Goal: Communication & Community: Answer question/provide support

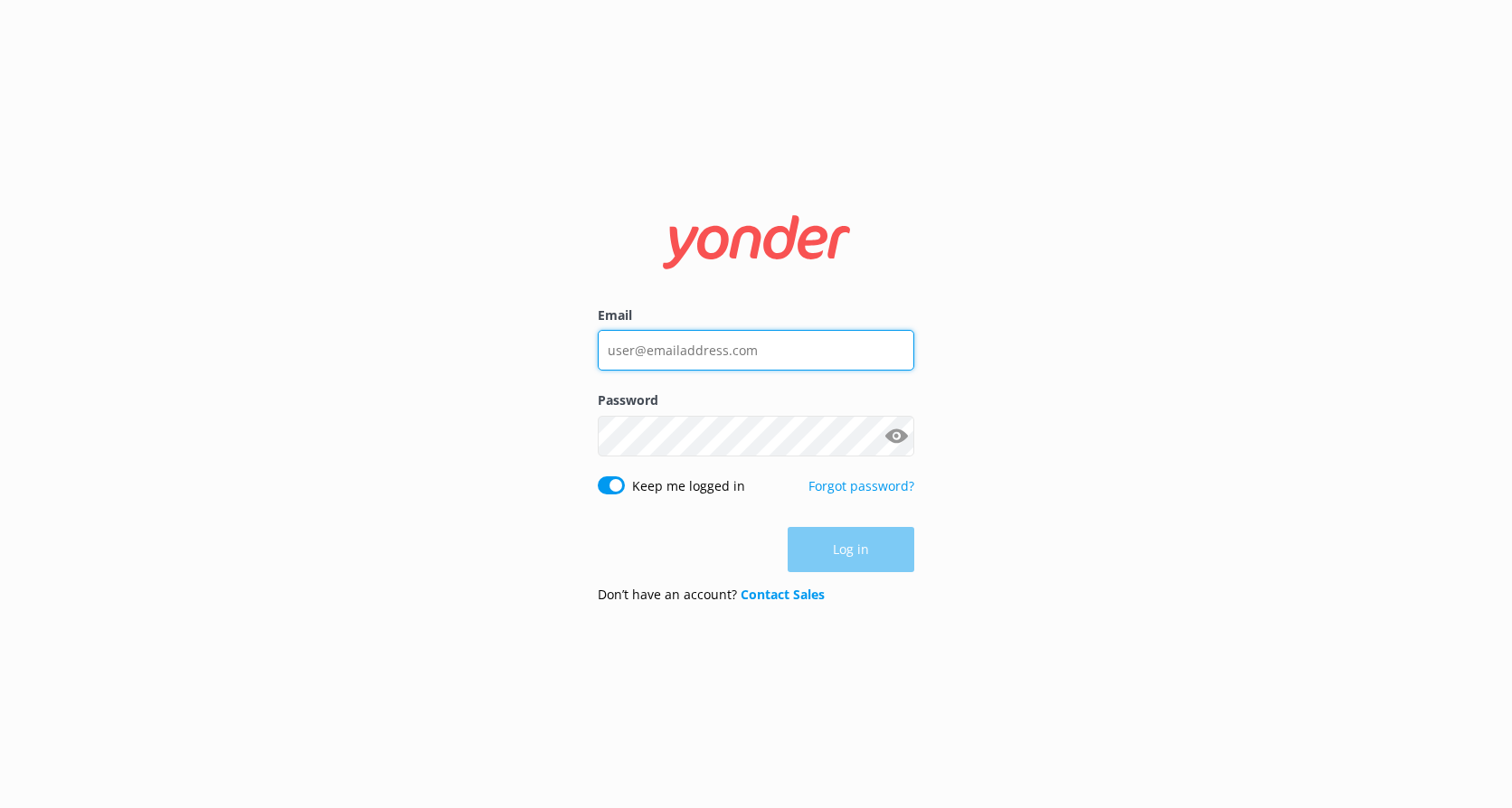
type input "[EMAIL_ADDRESS][DOMAIN_NAME]"
click at [706, 535] on div "Log in" at bounding box center [756, 549] width 317 height 45
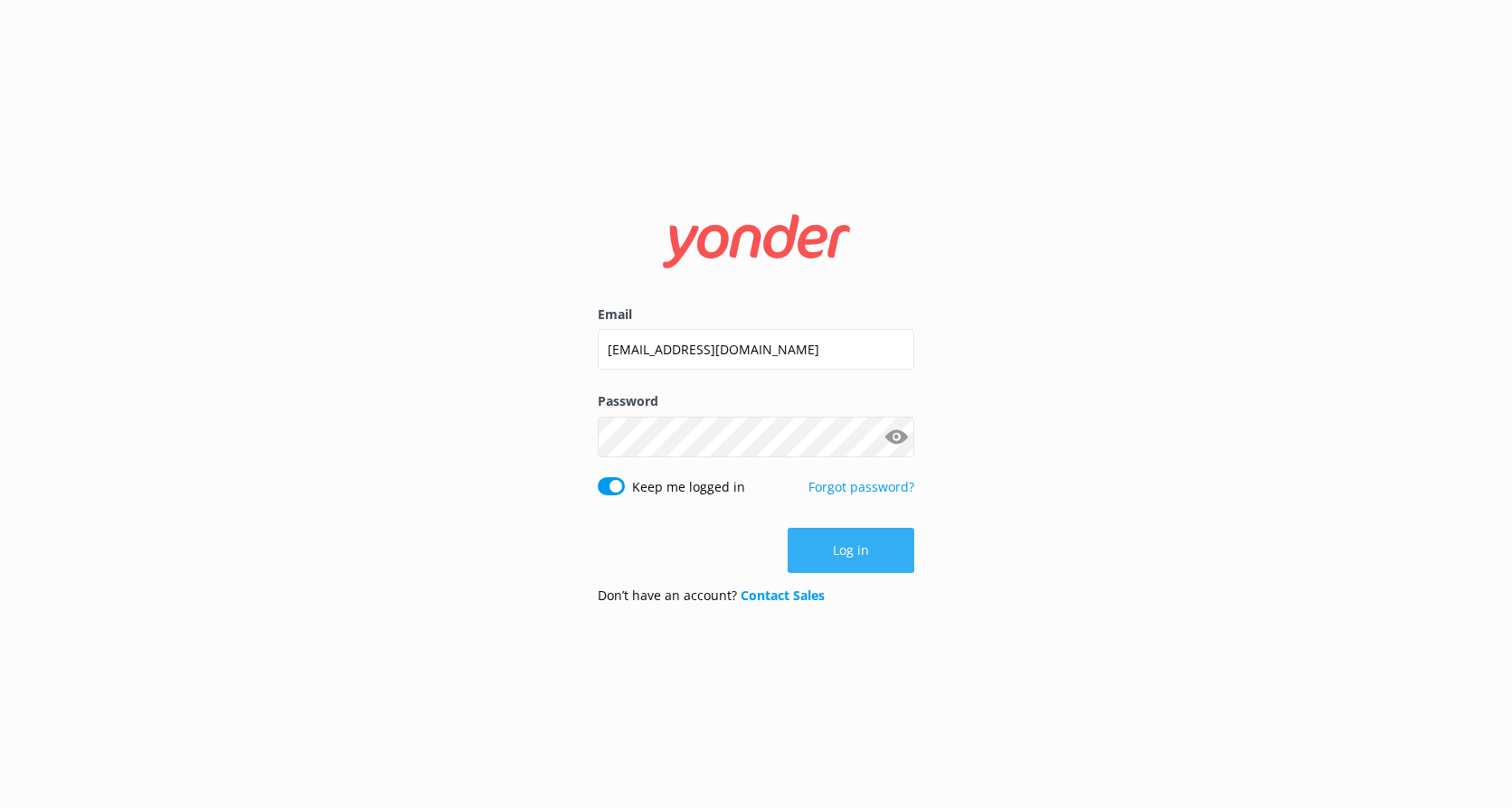
click at [826, 532] on button "Log in" at bounding box center [851, 550] width 127 height 45
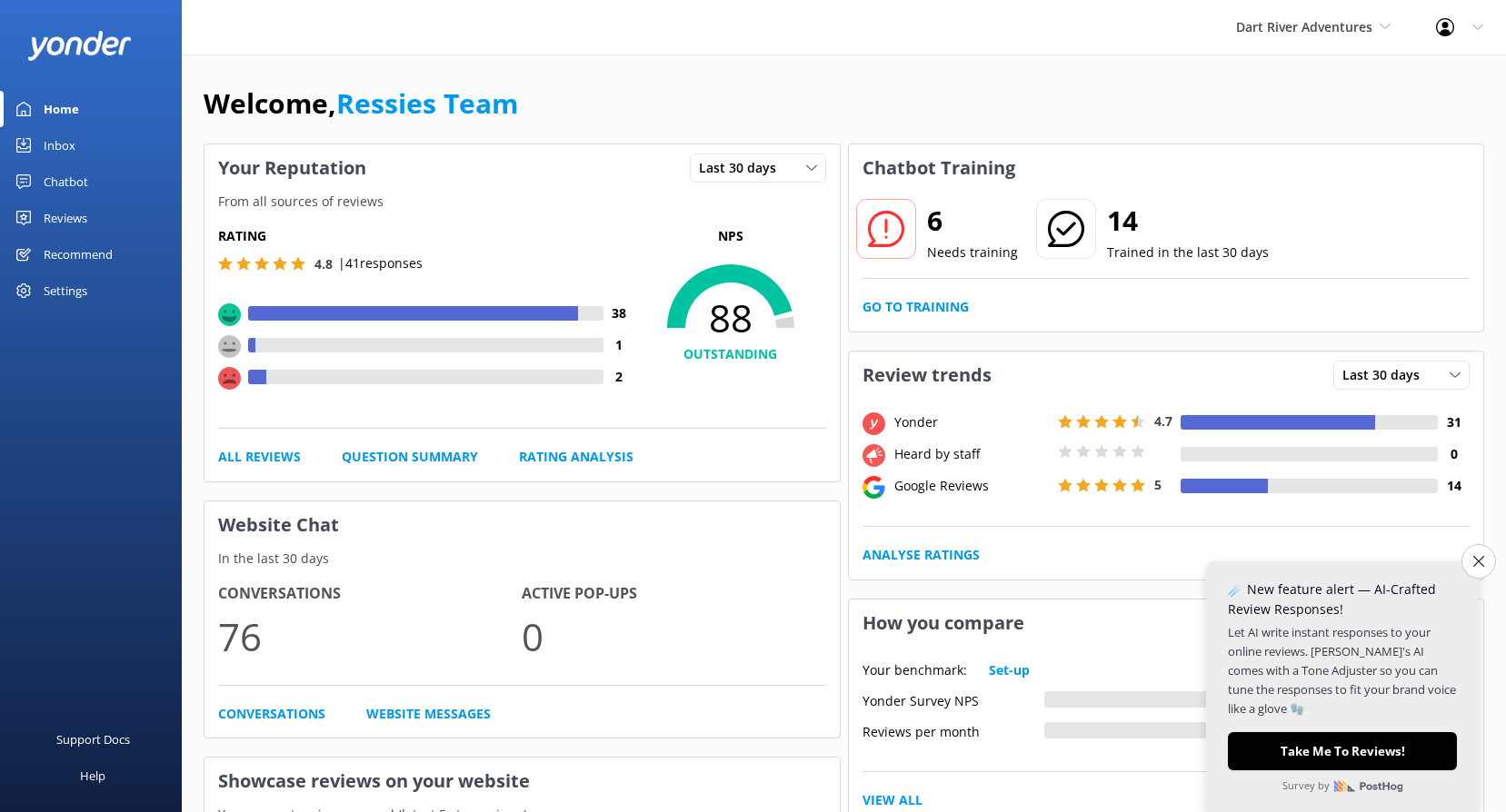
click at [65, 214] on div "Reviews" at bounding box center [65, 218] width 43 height 36
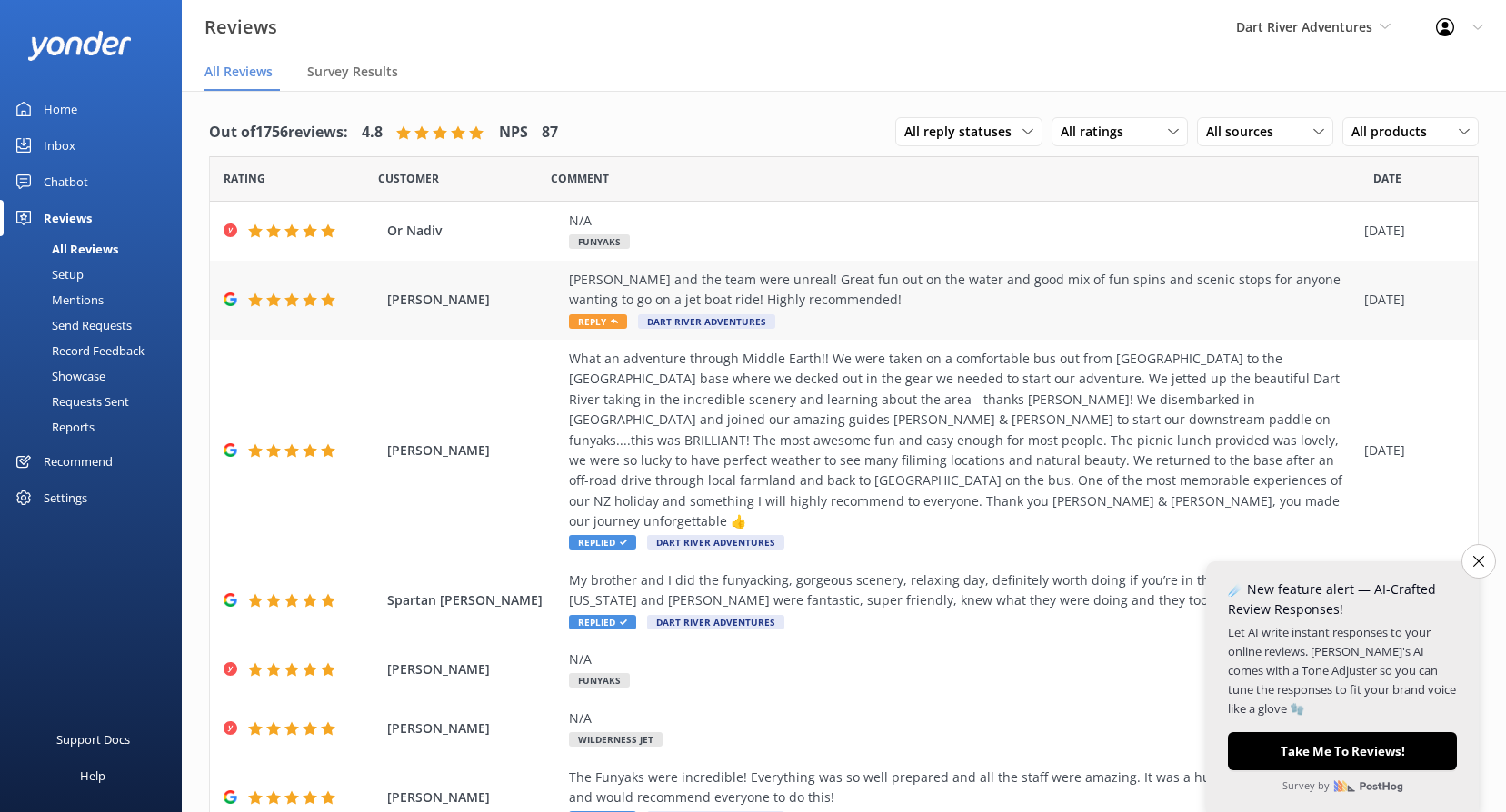
click at [582, 291] on div "[PERSON_NAME] and the team were unreal! Great fun out on the water and good mix…" at bounding box center [961, 290] width 786 height 40
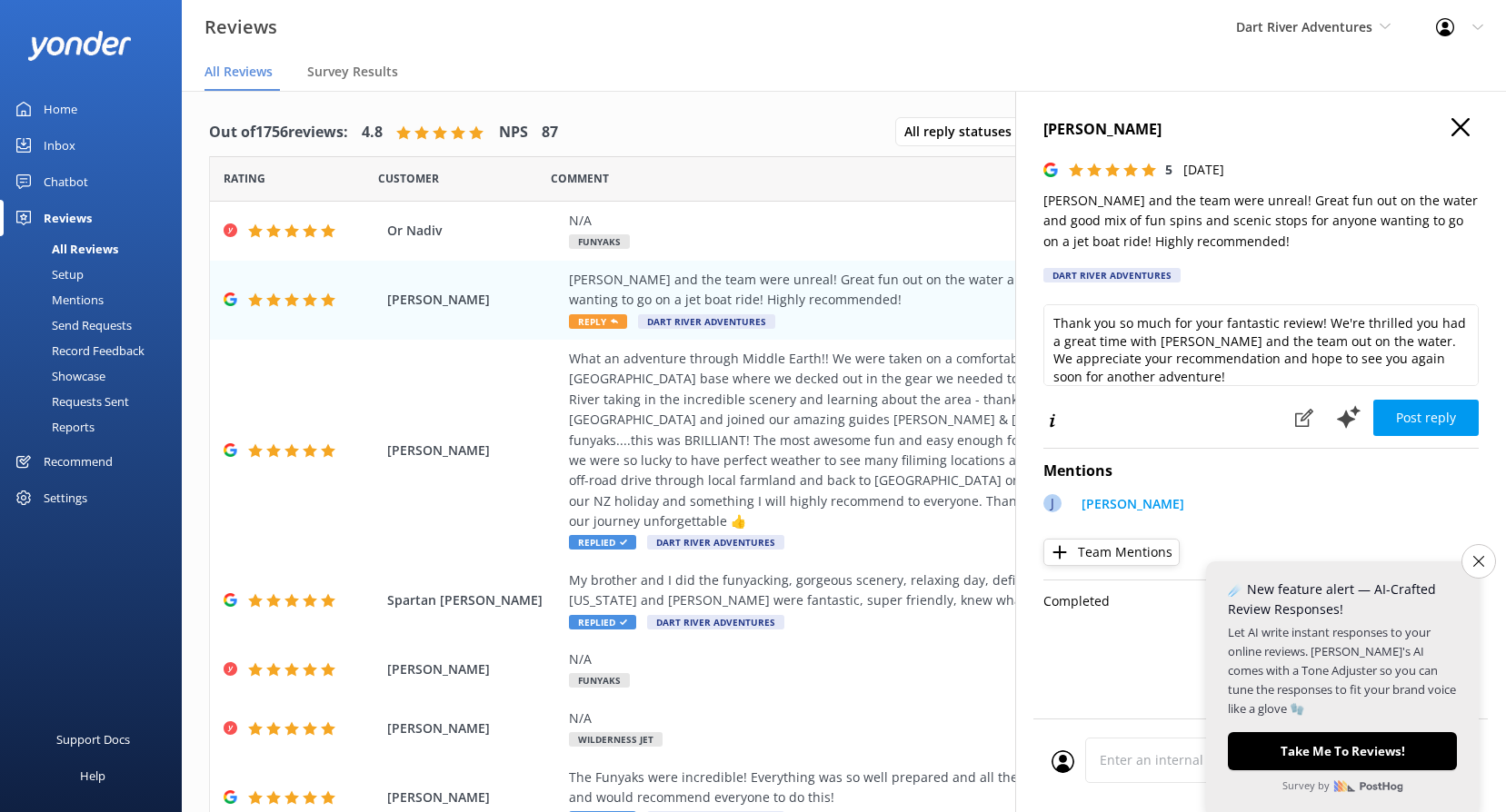
scroll to position [9, 0]
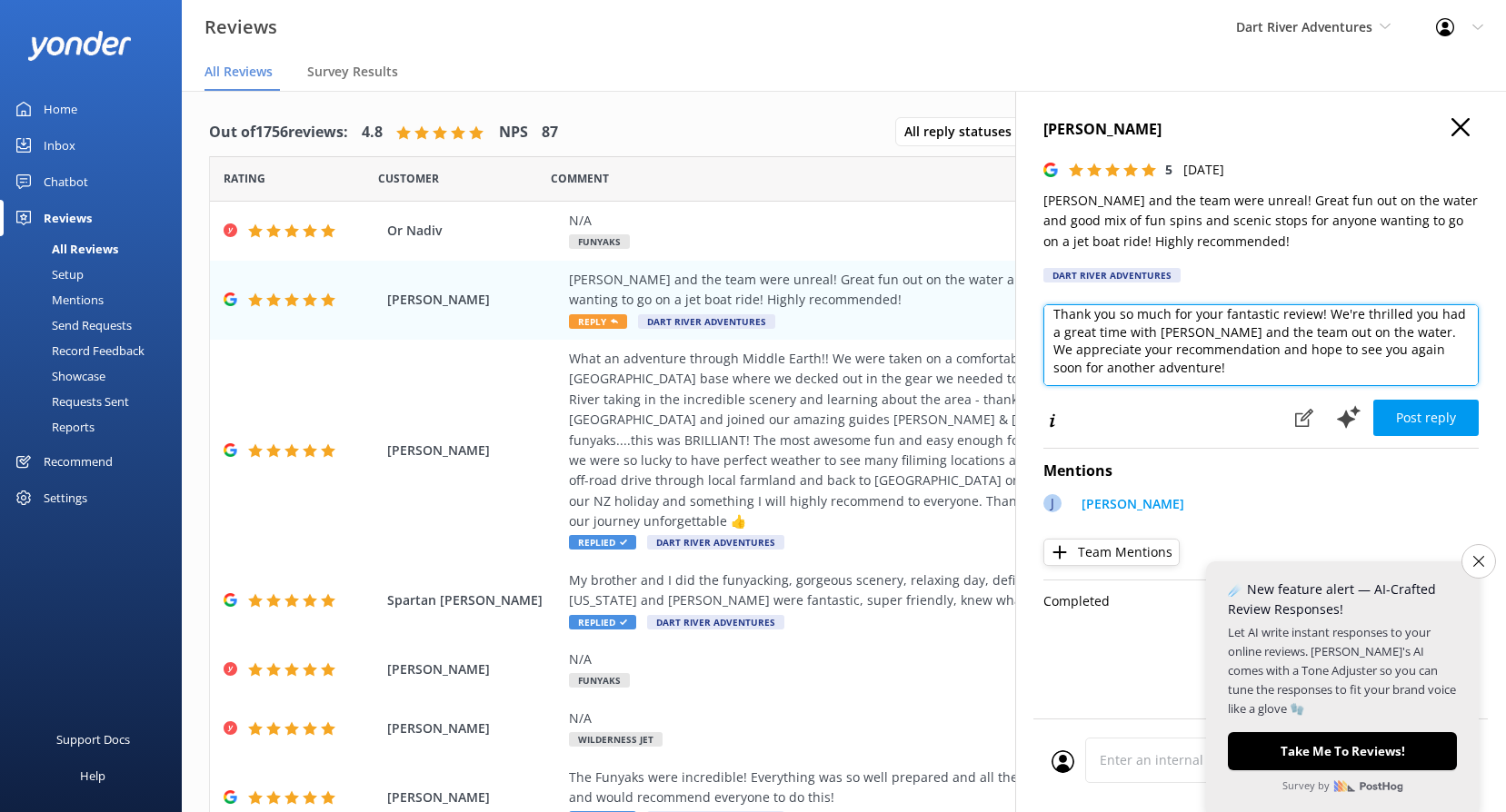
click at [1216, 375] on textarea "Thank you so much for your fantastic review! We're thrilled you had a great tim…" at bounding box center [1261, 345] width 436 height 82
click at [1104, 377] on textarea "Thank you so much for your fantastic review! We're thrilled you had a great tim…" at bounding box center [1261, 345] width 436 height 82
click at [1107, 379] on textarea "Thank you so much for your fantastic review! We're thrilled you had a great tim…" at bounding box center [1261, 345] width 436 height 82
type textarea "Thank you so much for your fantastic review! We're thrilled you had a great tim…"
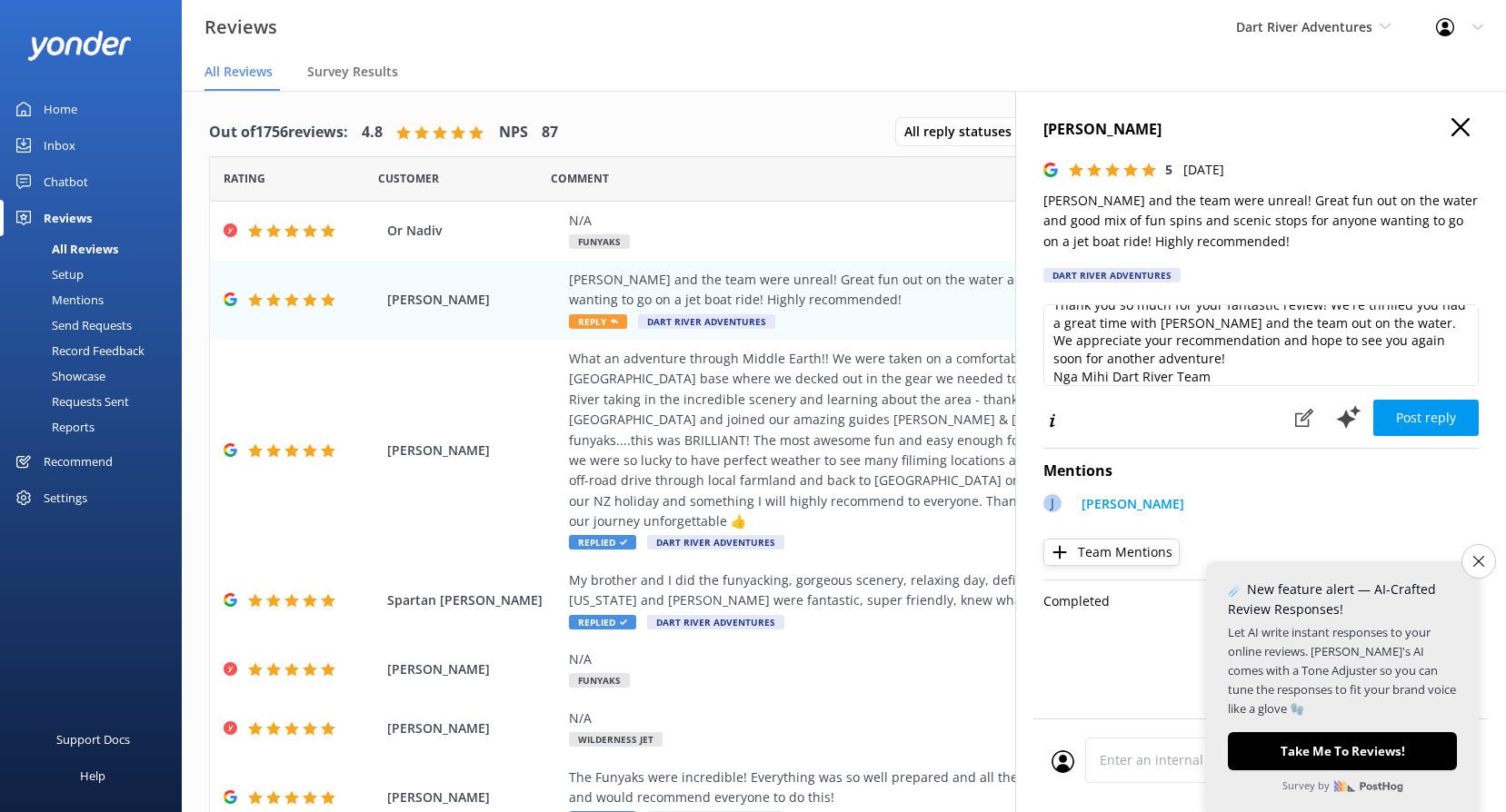
click at [1463, 122] on icon "button" at bounding box center [1460, 127] width 18 height 18
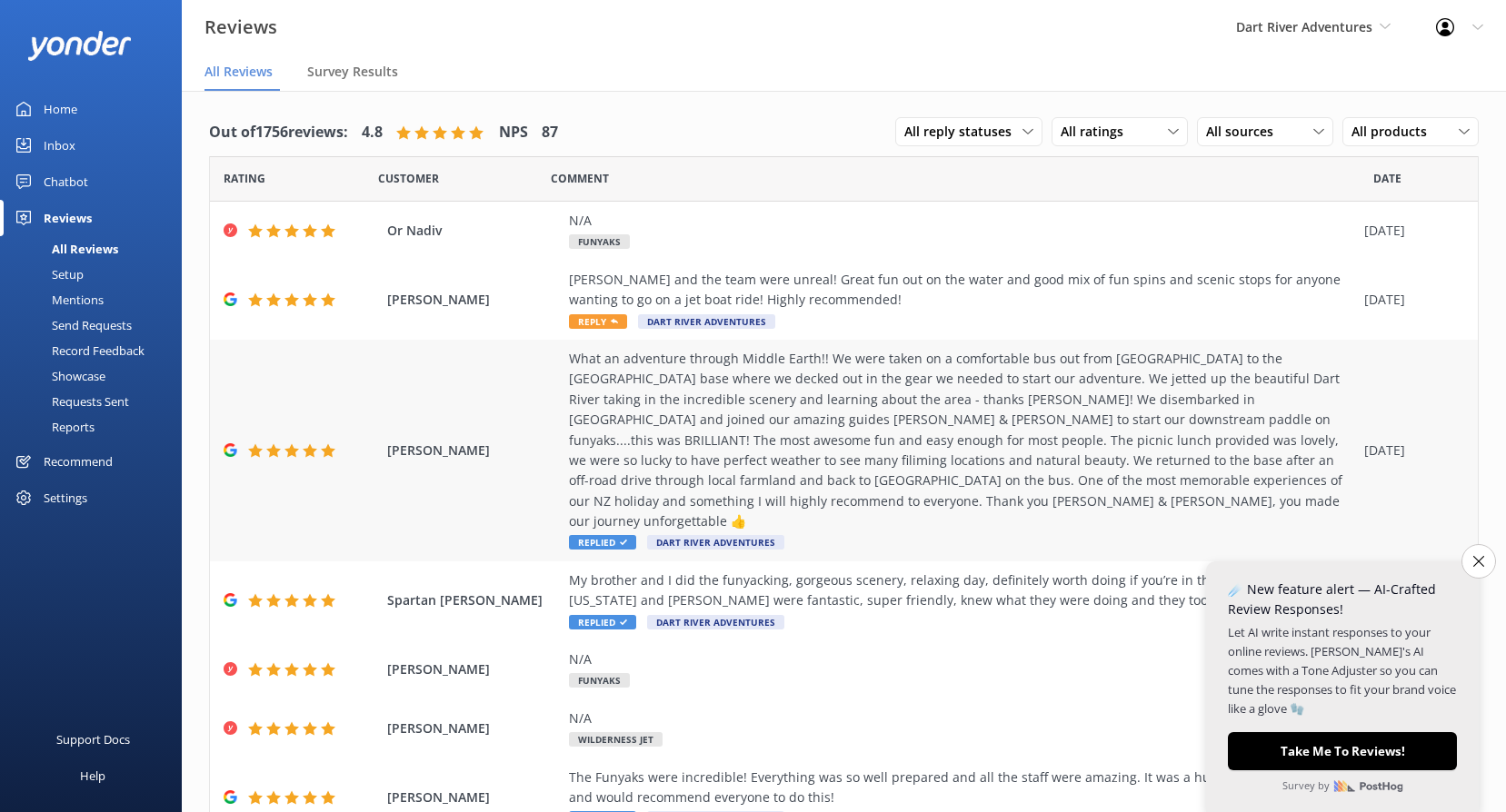
click at [704, 439] on div "What an adventure through Middle Earth!! We were taken on a comfortable bus out…" at bounding box center [961, 440] width 786 height 183
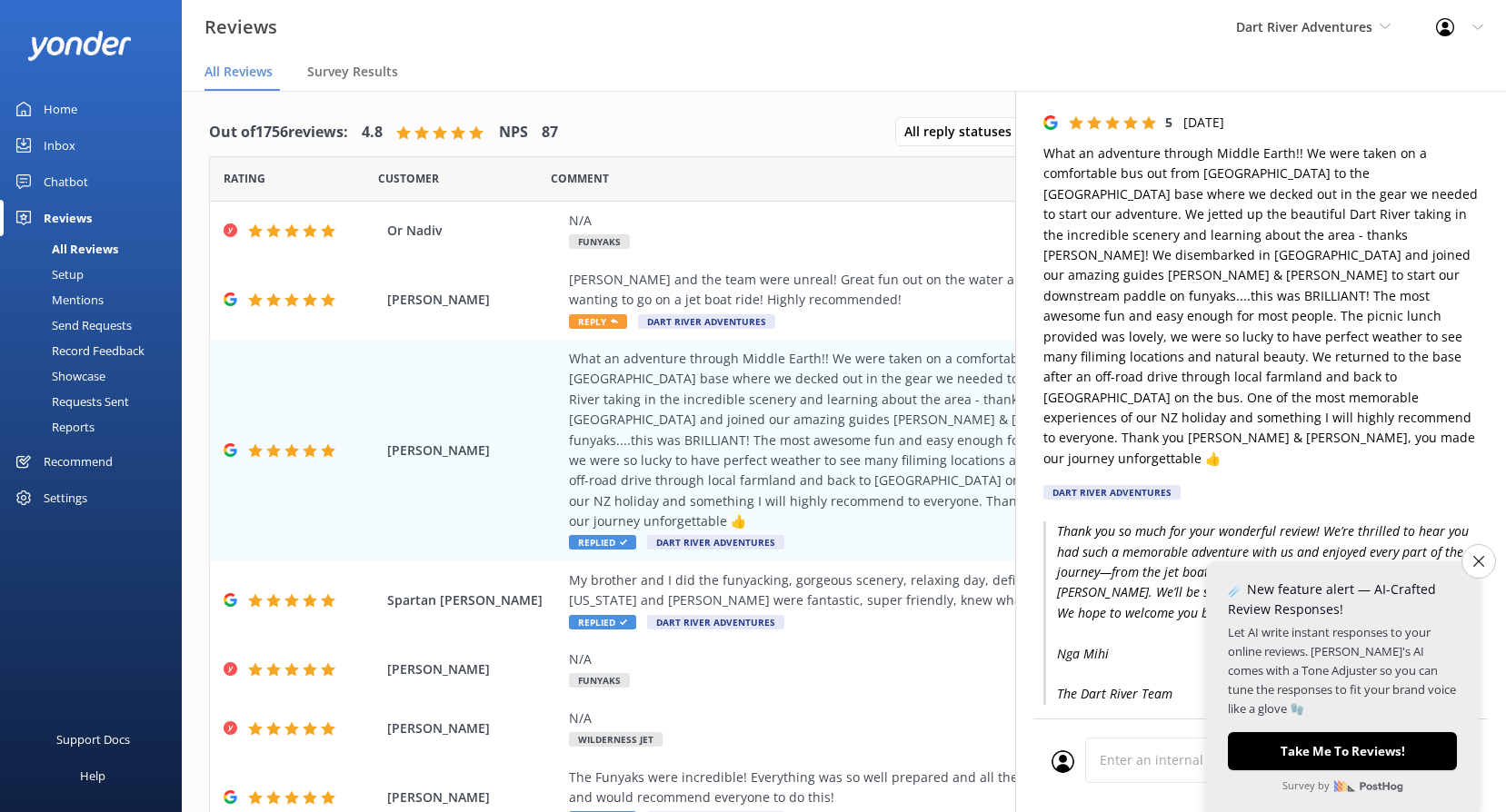
scroll to position [91, 0]
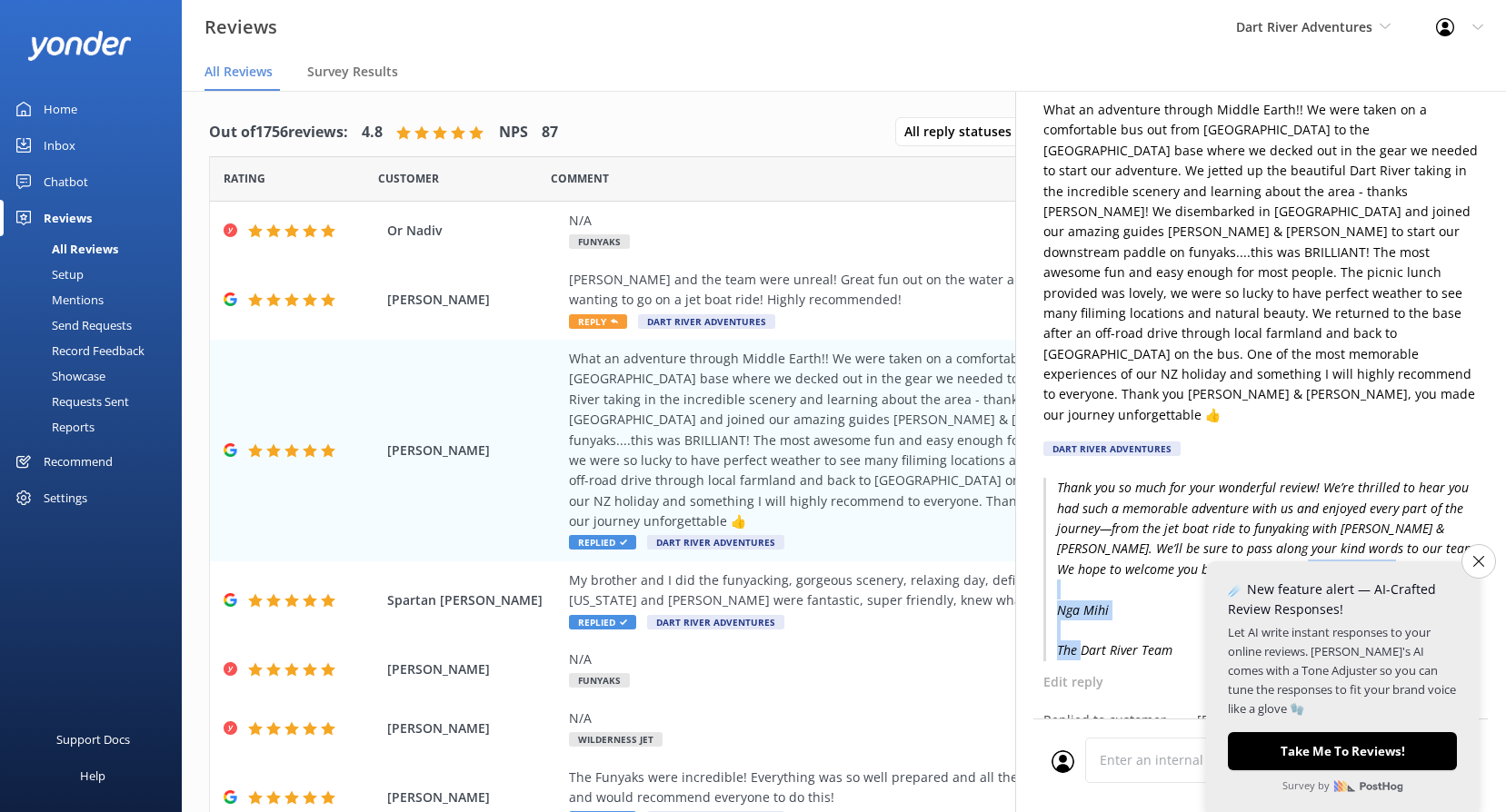
drag, startPoint x: 1176, startPoint y: 610, endPoint x: 1054, endPoint y: 556, distance: 133.4
click at [1054, 556] on p "Thank you so much for your wonderful review! We’re thrilled to hear you had suc…" at bounding box center [1261, 570] width 436 height 183
copy p "Nga Mihi The Dart River Team"
click at [867, 410] on div "What an adventure through Middle Earth!! We were taken on a comfortable bus out…" at bounding box center [961, 440] width 786 height 183
click at [685, 263] on div "[PERSON_NAME] [PERSON_NAME] and the team were unreal! Great fun out on the wate…" at bounding box center [844, 301] width 1267 height 79
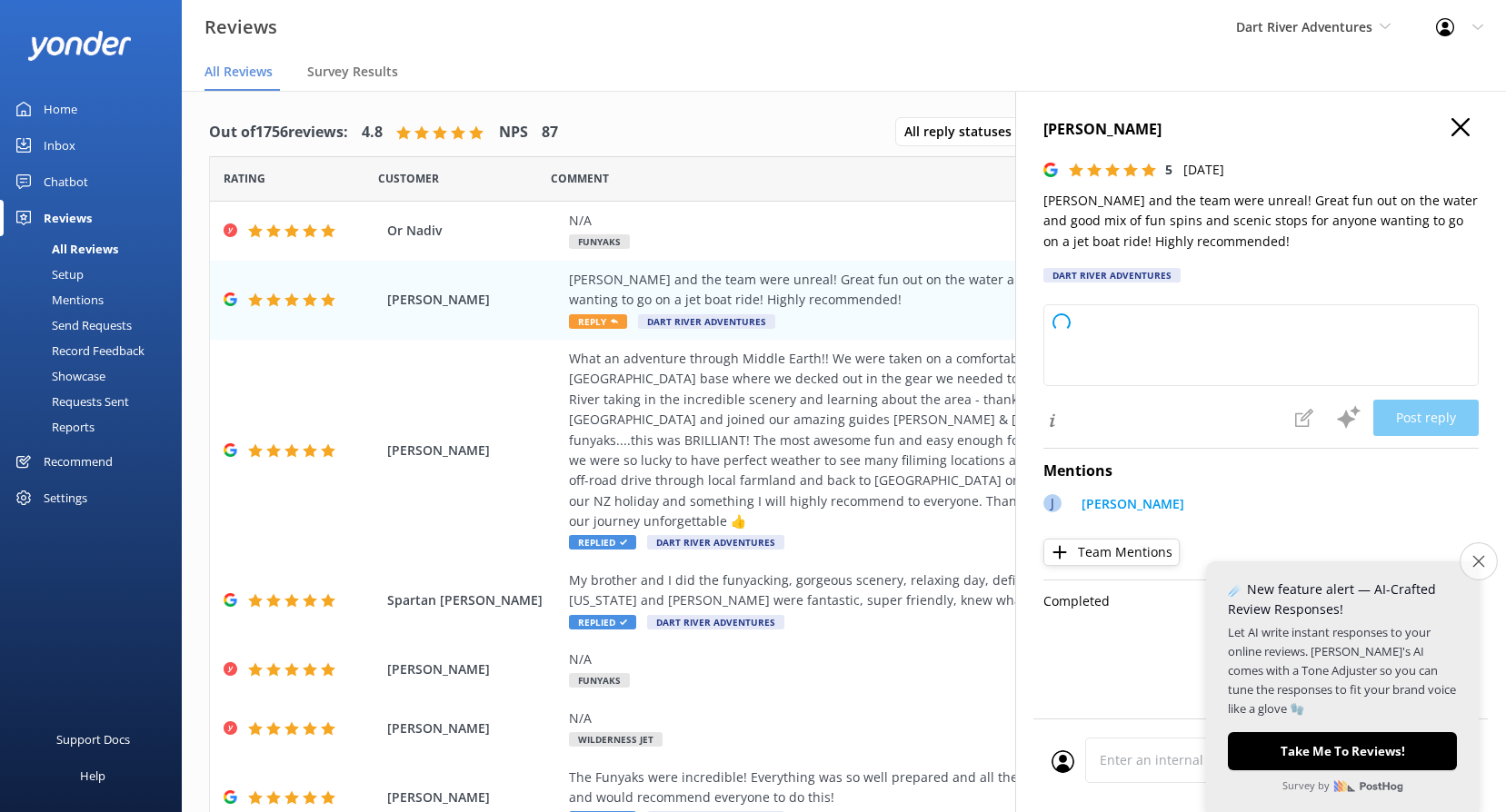
click at [1470, 565] on button "Close survey" at bounding box center [1478, 561] width 38 height 38
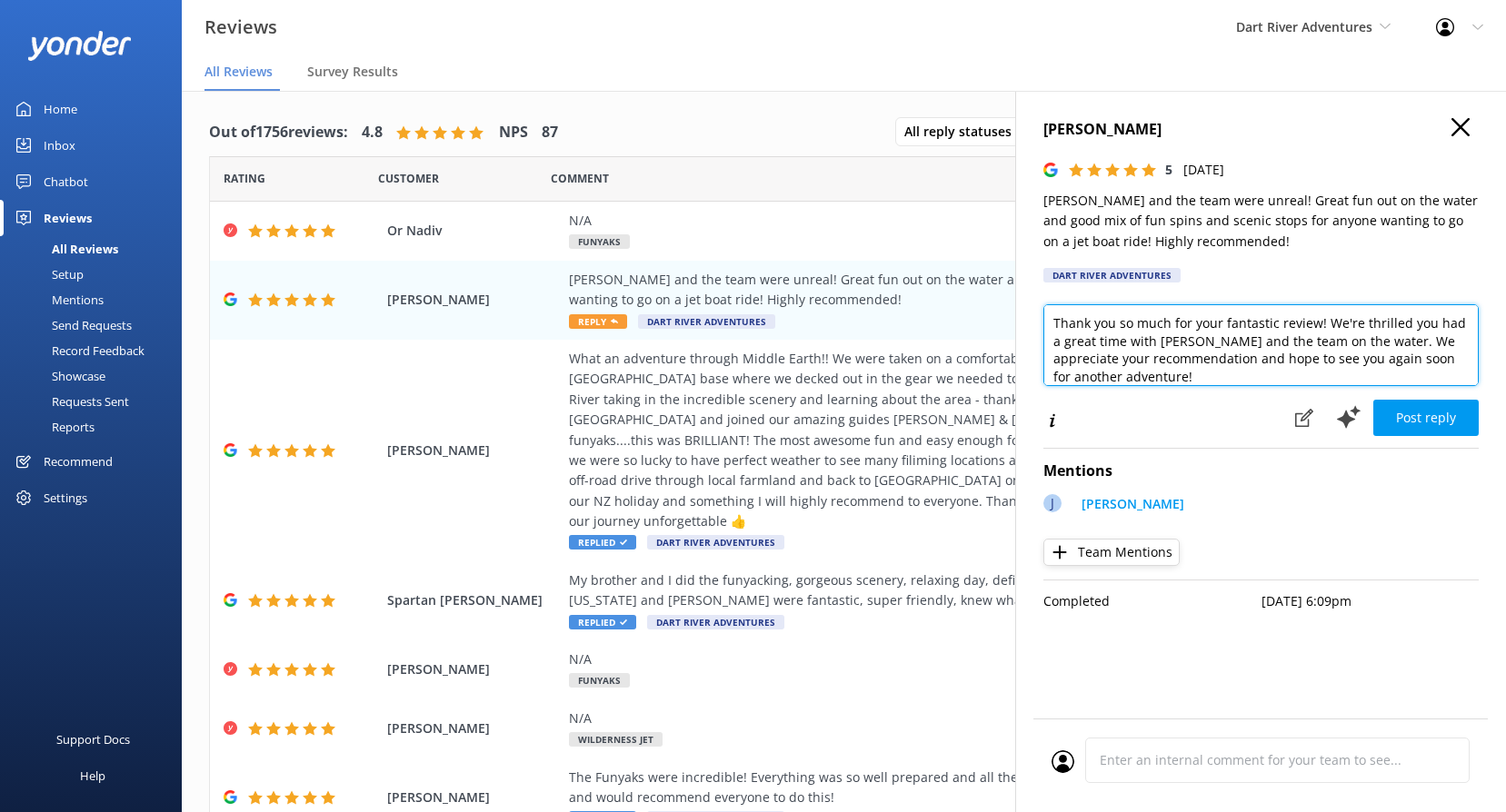
click at [1173, 375] on textarea "Thank you so much for your fantastic review! We're thrilled you had a great tim…" at bounding box center [1261, 345] width 436 height 82
paste textarea "Nga Mihi The Dart River Team"
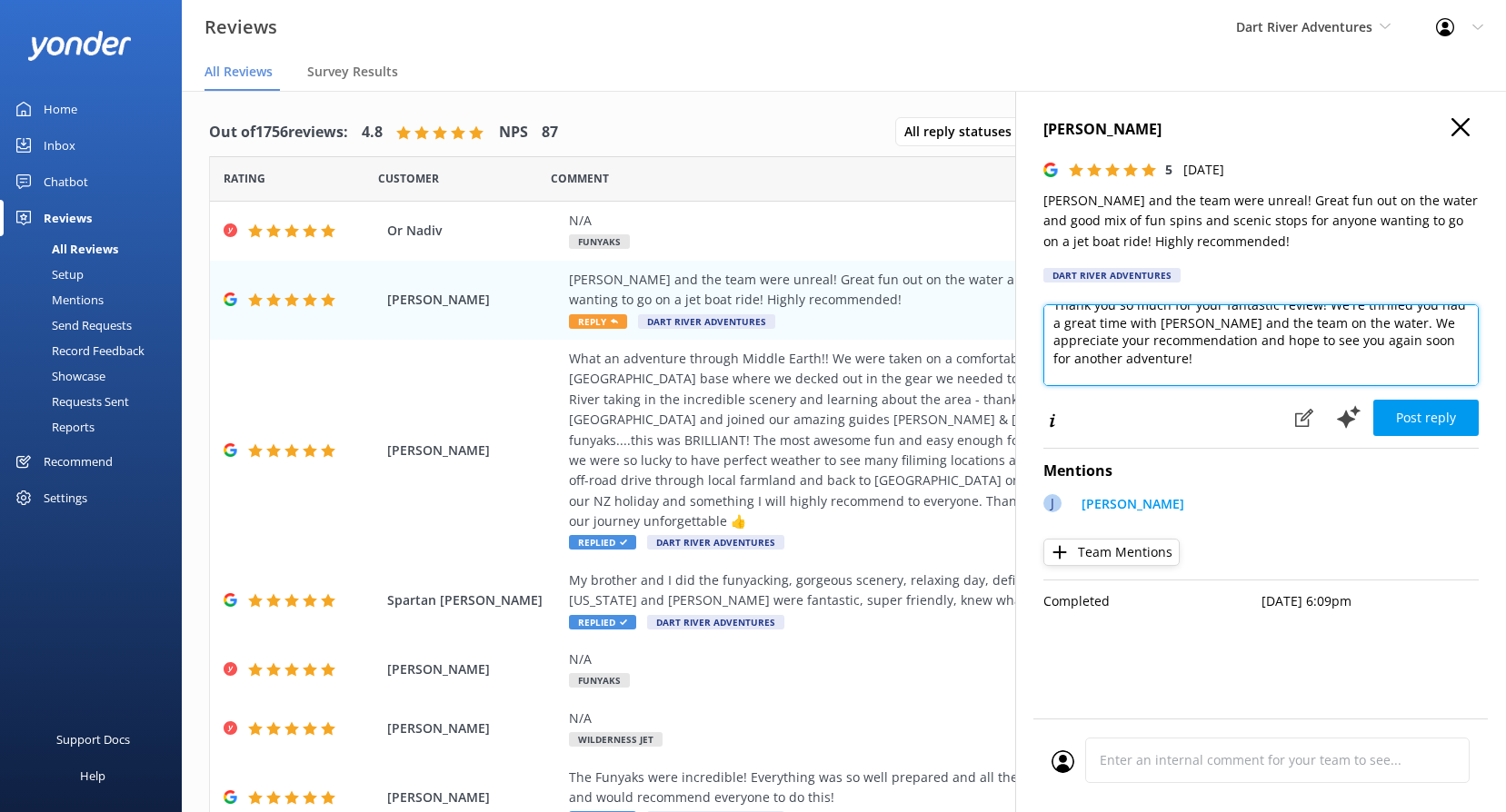
scroll to position [72, 0]
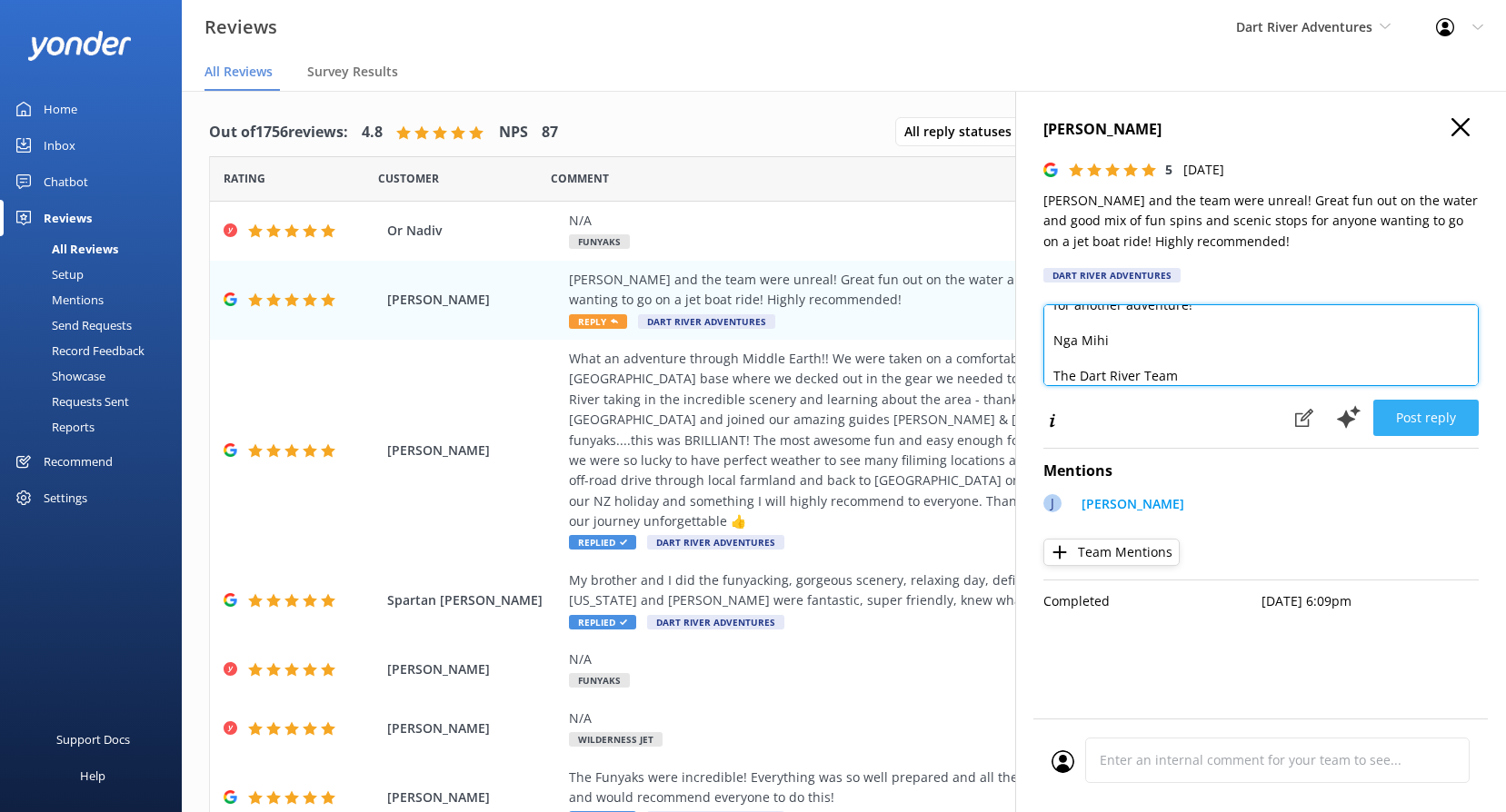
type textarea "Thank you so much for your fantastic review! We're thrilled you had a great tim…"
click at [1450, 418] on button "Post reply" at bounding box center [1425, 418] width 105 height 36
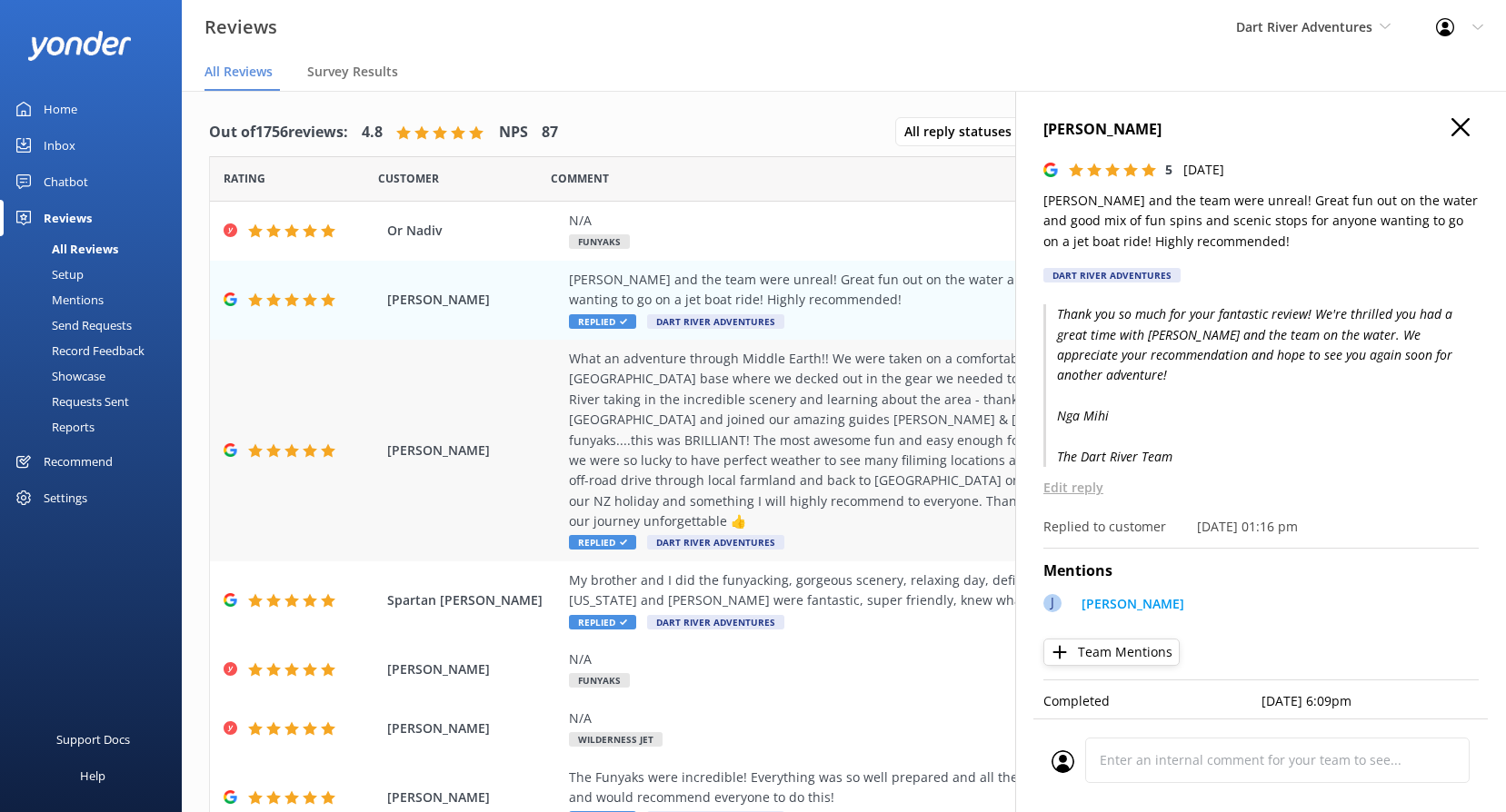
click at [667, 445] on div "What an adventure through Middle Earth!! We were taken on a comfortable bus out…" at bounding box center [961, 440] width 786 height 183
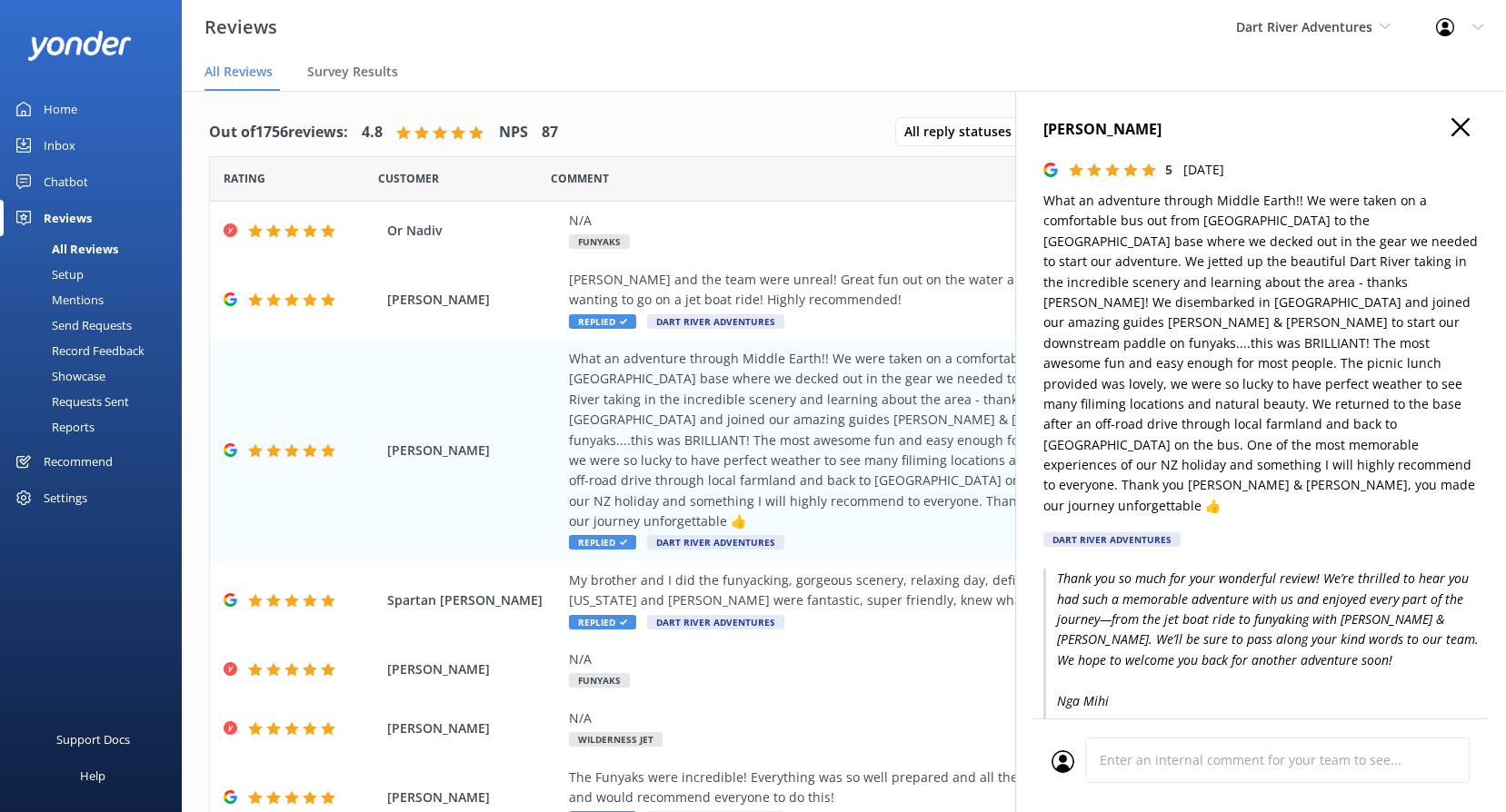
click at [1451, 125] on icon "button" at bounding box center [1460, 127] width 18 height 18
